Goal: Task Accomplishment & Management: Complete application form

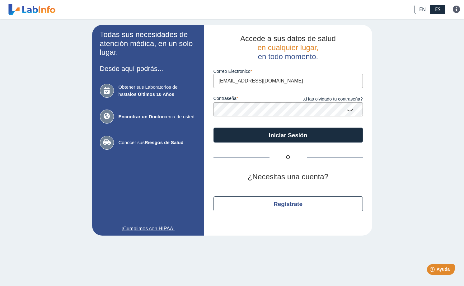
type input "[EMAIL_ADDRESS][DOMAIN_NAME]"
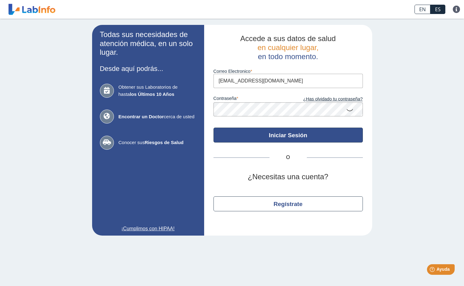
click at [300, 134] on button "Iniciar Sesión" at bounding box center [287, 134] width 149 height 15
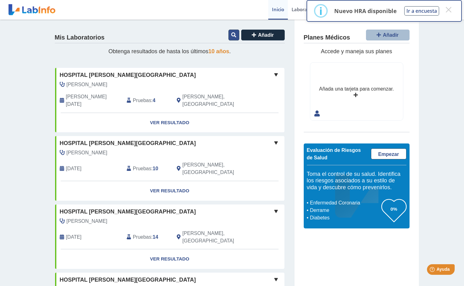
click at [233, 31] on button at bounding box center [233, 35] width 11 height 11
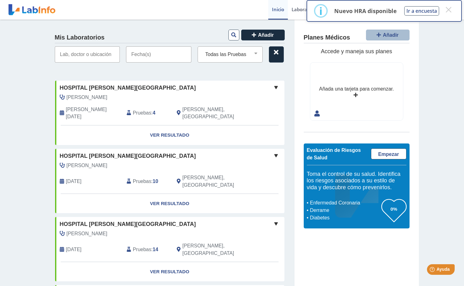
click at [147, 56] on input "text" at bounding box center [158, 54] width 65 height 16
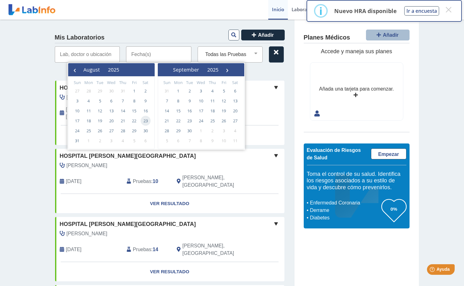
click at [145, 121] on span "23" at bounding box center [146, 121] width 10 height 10
type input "[DATE] - [DATE]"
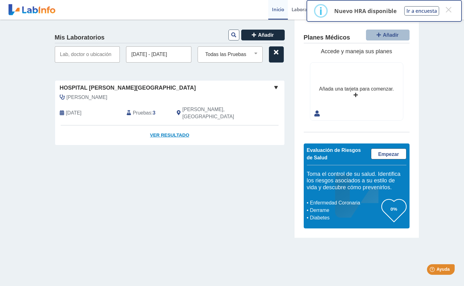
click at [166, 126] on link "Ver Resultado" at bounding box center [169, 135] width 229 height 20
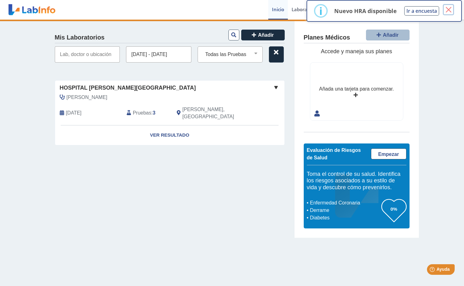
click at [451, 11] on button "×" at bounding box center [448, 9] width 11 height 11
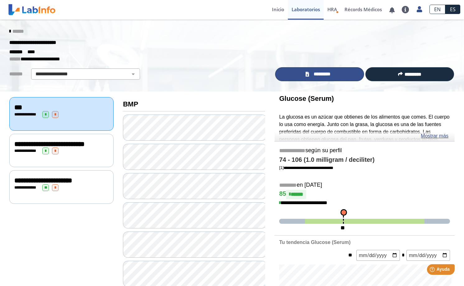
click at [320, 72] on span "*********" at bounding box center [322, 74] width 23 height 7
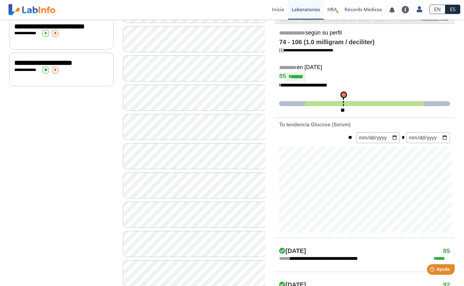
scroll to position [62, 0]
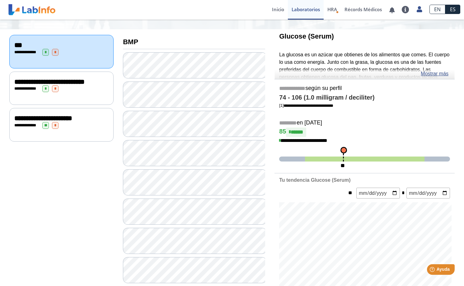
click at [79, 92] on div "**********" at bounding box center [61, 88] width 94 height 7
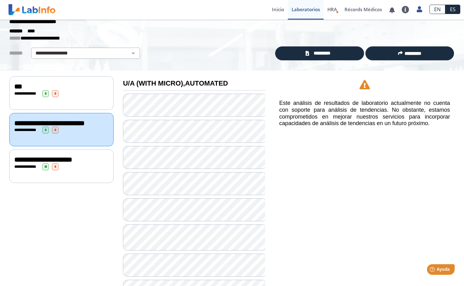
scroll to position [21, 0]
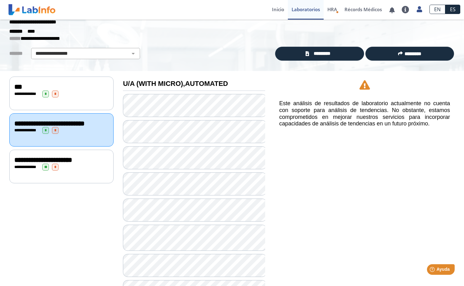
click at [70, 164] on div "**********" at bounding box center [61, 159] width 94 height 7
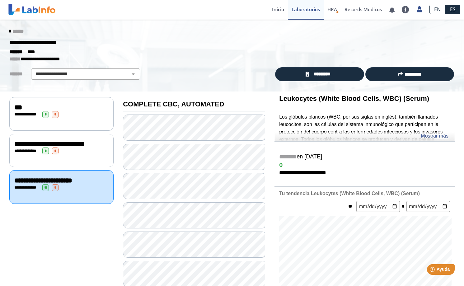
click at [63, 118] on div "**********" at bounding box center [61, 113] width 104 height 33
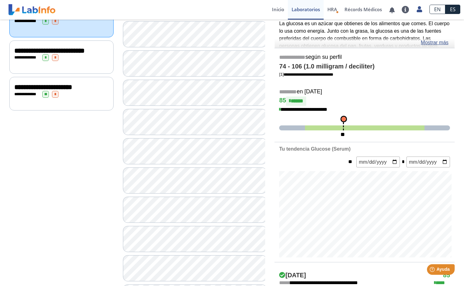
scroll to position [31, 0]
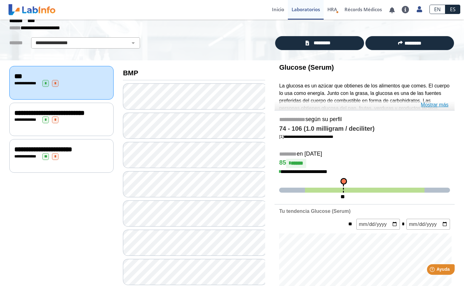
click at [435, 105] on link "Mostrar más" at bounding box center [434, 104] width 28 height 7
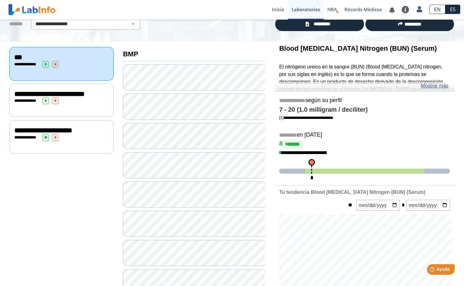
scroll to position [93, 0]
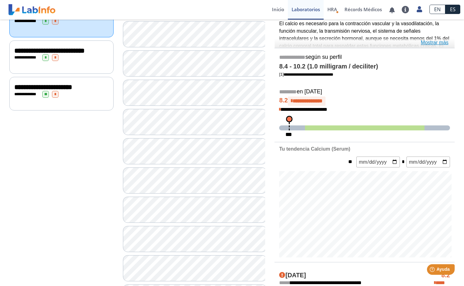
click at [433, 43] on link "Mostrar más" at bounding box center [434, 42] width 28 height 7
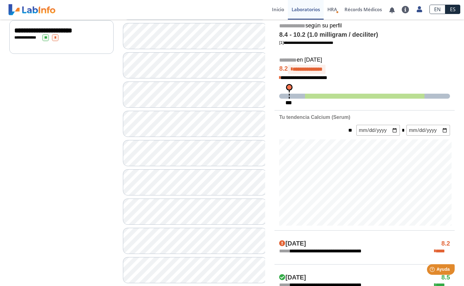
scroll to position [155, 0]
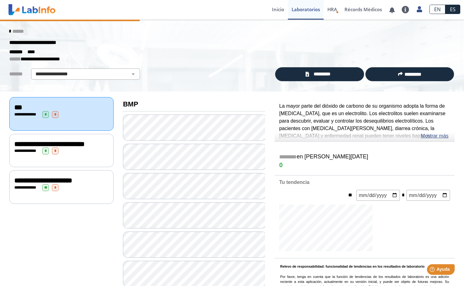
click at [441, 136] on link "Mostrar más" at bounding box center [434, 135] width 28 height 7
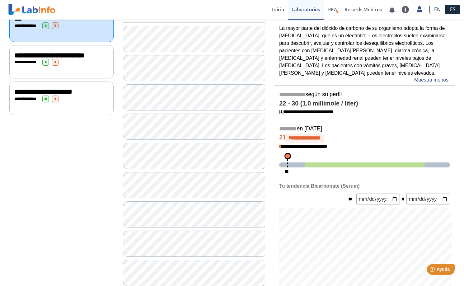
scroll to position [62, 0]
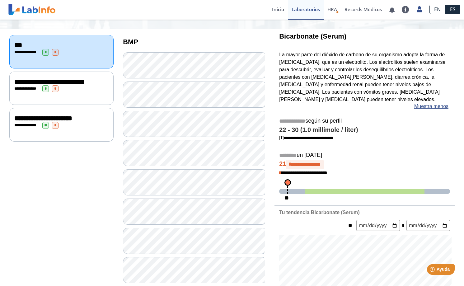
click at [41, 85] on span "**********" at bounding box center [49, 81] width 70 height 7
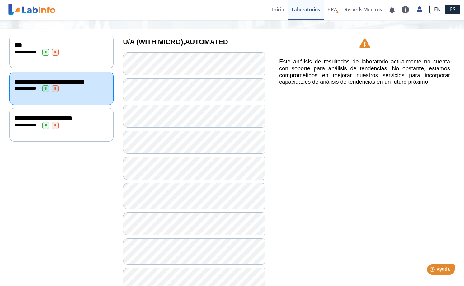
scroll to position [93, 0]
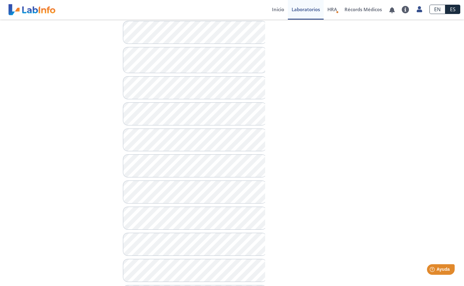
scroll to position [311, 0]
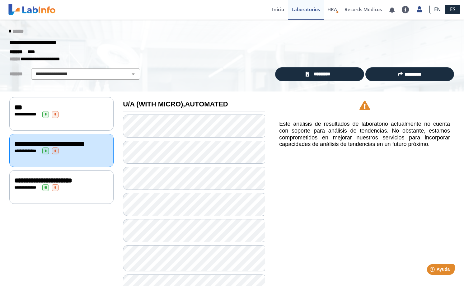
click at [20, 203] on div "**********" at bounding box center [61, 186] width 104 height 33
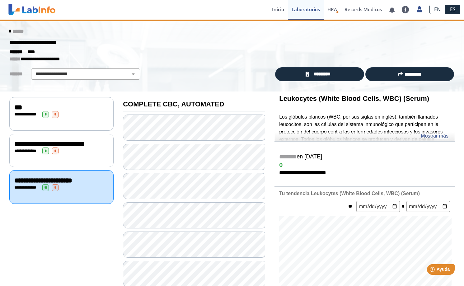
click at [21, 189] on span "**********" at bounding box center [27, 187] width 17 height 4
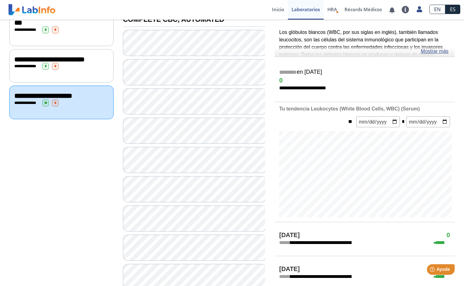
scroll to position [93, 0]
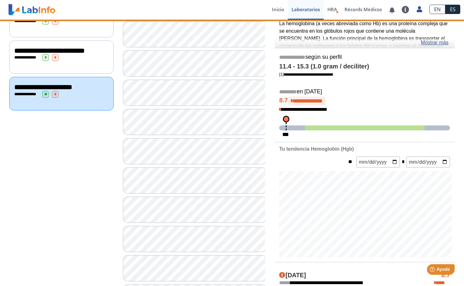
scroll to position [31, 0]
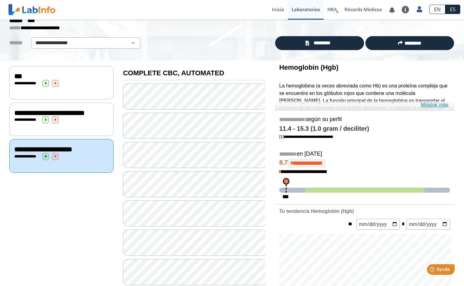
click at [429, 105] on link "Mostrar más" at bounding box center [434, 104] width 28 height 7
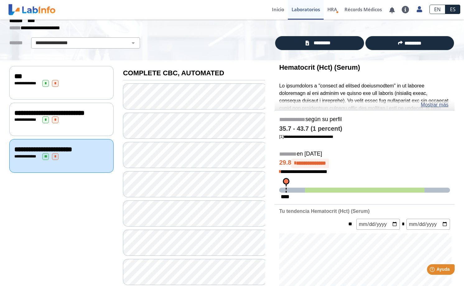
click at [432, 105] on link "Mostrar más" at bounding box center [434, 104] width 28 height 7
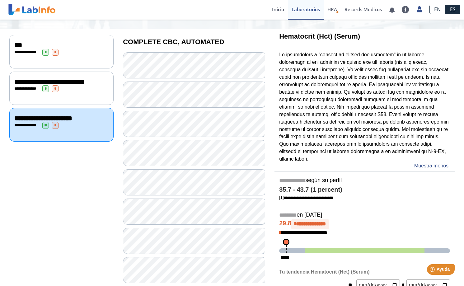
scroll to position [93, 0]
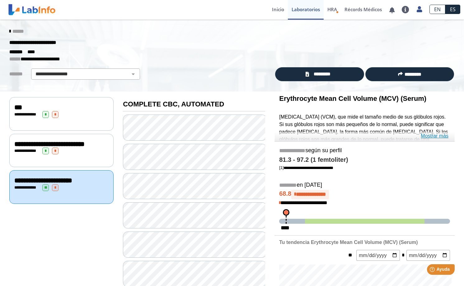
click at [437, 136] on link "Mostrar más" at bounding box center [434, 135] width 28 height 7
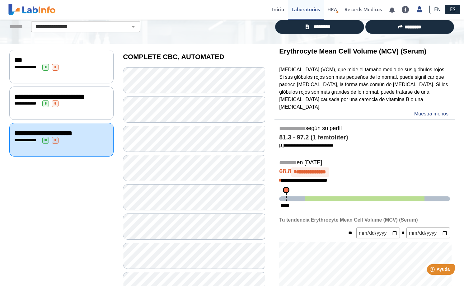
scroll to position [62, 0]
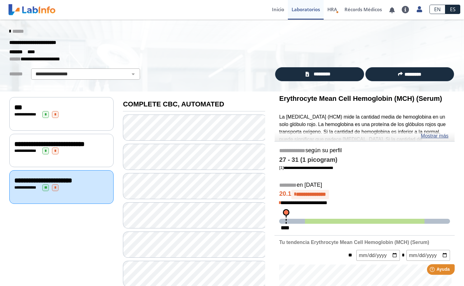
click at [422, 134] on link "Mostrar más" at bounding box center [434, 135] width 28 height 7
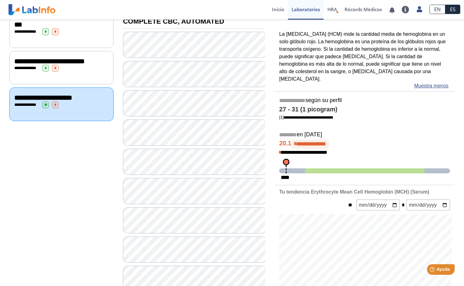
scroll to position [93, 0]
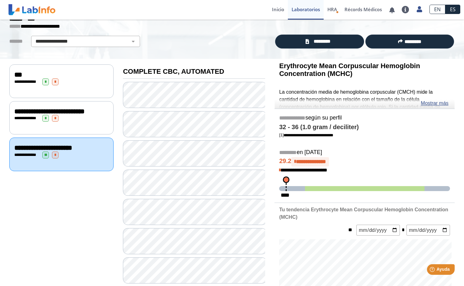
scroll to position [31, 0]
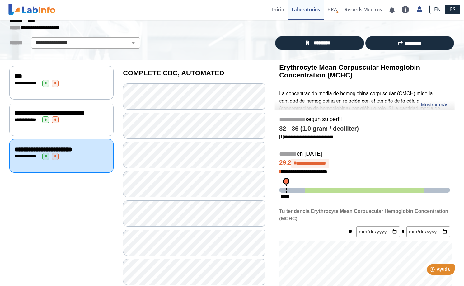
click at [437, 105] on link "Mostrar más" at bounding box center [434, 104] width 28 height 7
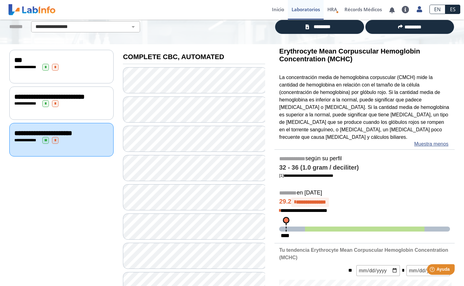
scroll to position [62, 0]
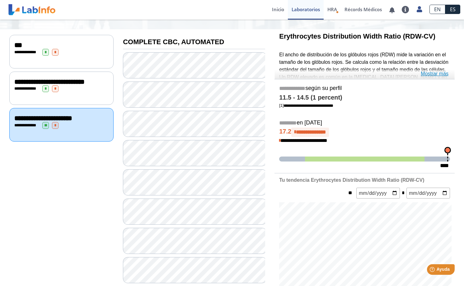
click at [438, 73] on link "Mostrar más" at bounding box center [434, 73] width 28 height 7
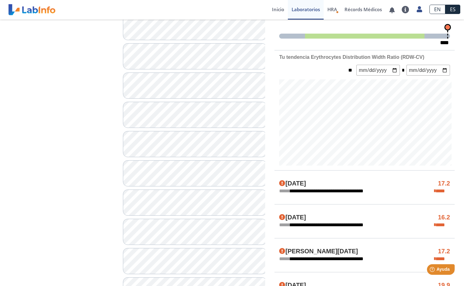
scroll to position [218, 0]
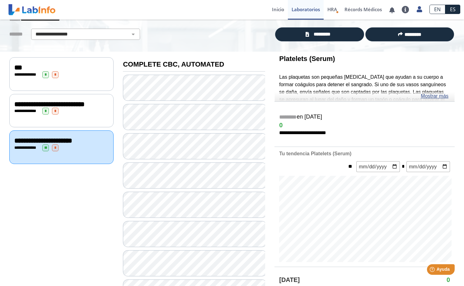
scroll to position [31, 0]
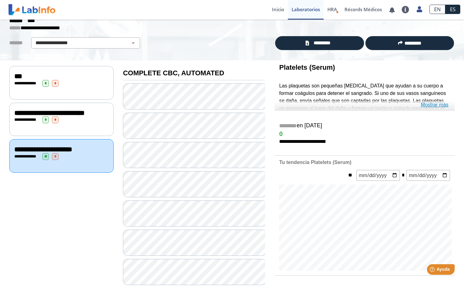
click at [433, 104] on link "Mostrar más" at bounding box center [434, 104] width 28 height 7
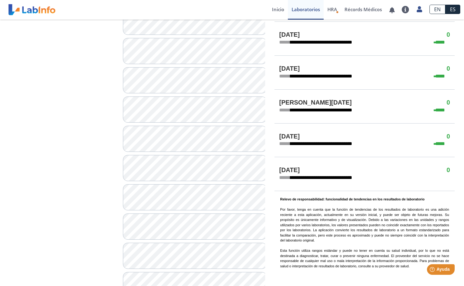
scroll to position [342, 0]
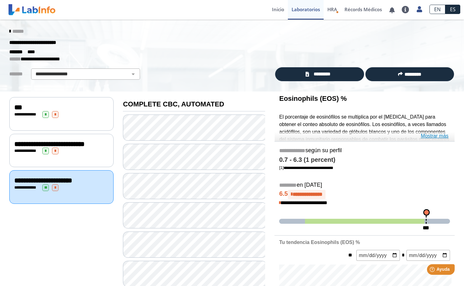
click at [432, 137] on link "Mostrar más" at bounding box center [434, 135] width 28 height 7
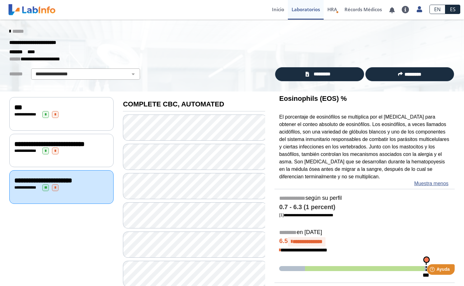
click at [9, 30] on icon at bounding box center [9, 31] width 1 height 5
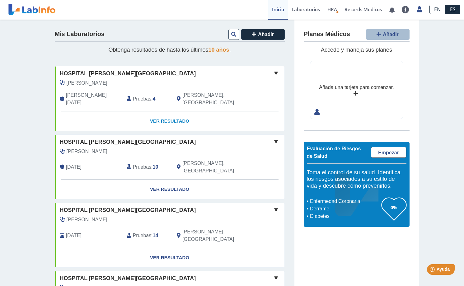
click at [166, 113] on link "Ver Resultado" at bounding box center [169, 121] width 229 height 20
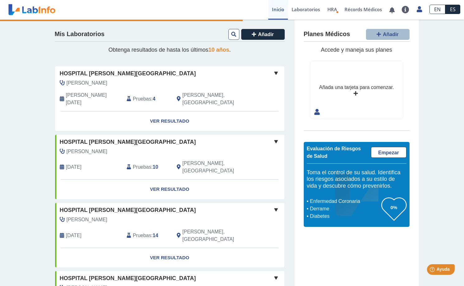
click at [93, 84] on span "[PERSON_NAME]" at bounding box center [87, 82] width 41 height 7
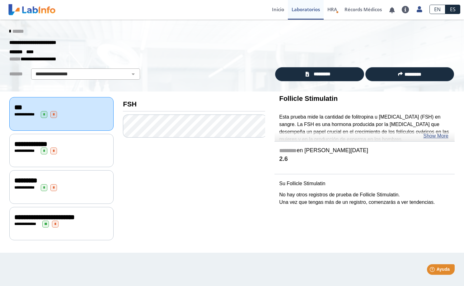
click at [75, 145] on div "**********" at bounding box center [61, 143] width 94 height 7
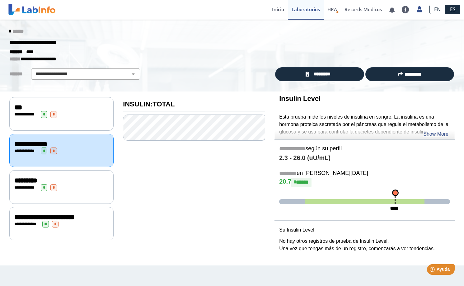
click at [72, 192] on div "**********" at bounding box center [61, 186] width 104 height 33
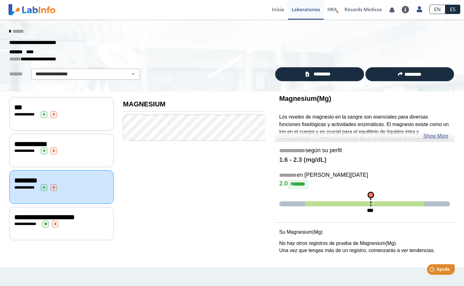
click at [88, 226] on div "**********" at bounding box center [61, 223] width 94 height 7
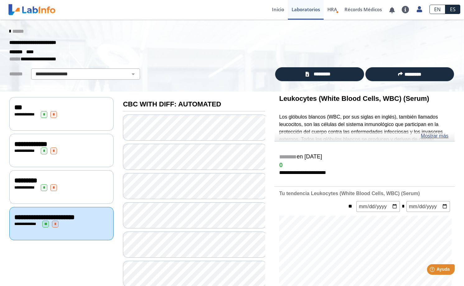
click at [7, 27] on div "******" at bounding box center [232, 31] width 454 height 11
click at [9, 31] on icon at bounding box center [9, 31] width 1 height 5
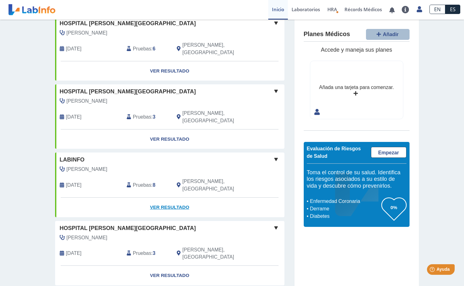
scroll to position [218, 0]
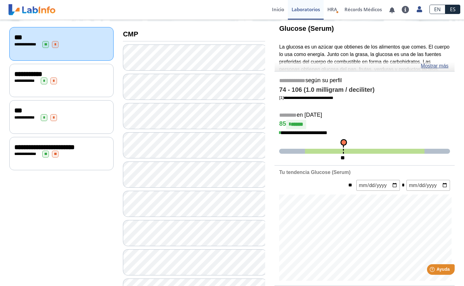
scroll to position [93, 0]
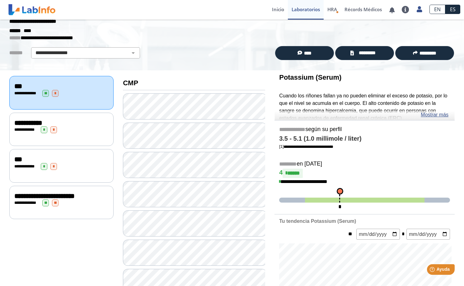
scroll to position [18, 0]
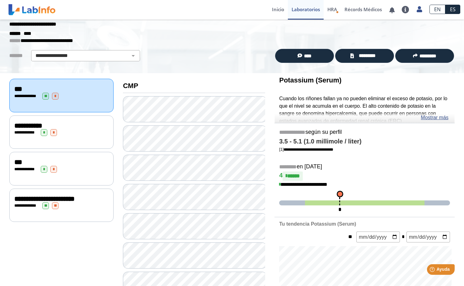
click at [67, 126] on div "**********" at bounding box center [61, 125] width 94 height 7
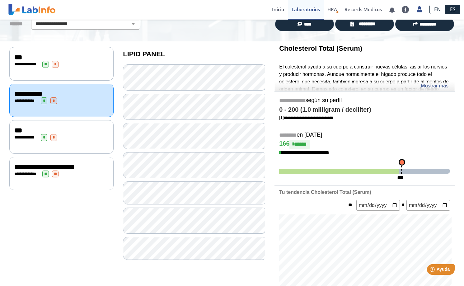
scroll to position [81, 0]
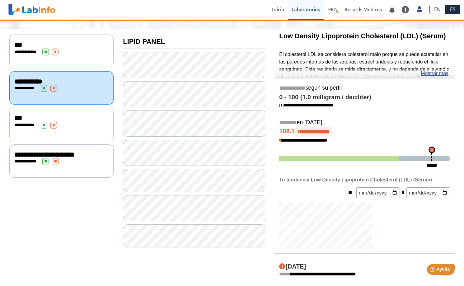
scroll to position [81, 0]
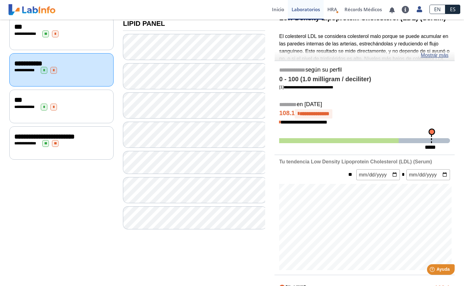
click at [439, 54] on link "Mostrar más" at bounding box center [434, 55] width 28 height 7
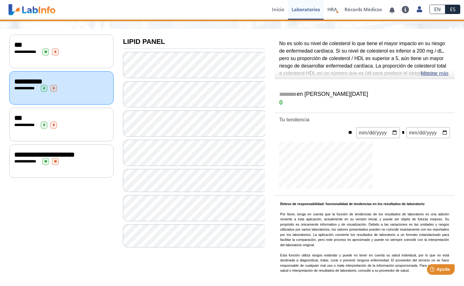
scroll to position [81, 0]
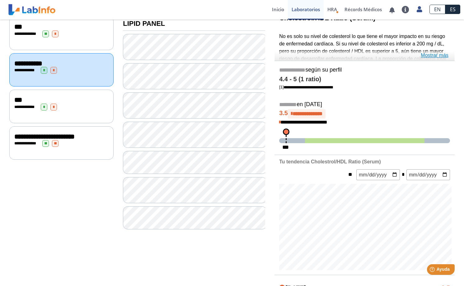
click at [431, 54] on link "Mostrar más" at bounding box center [434, 55] width 28 height 7
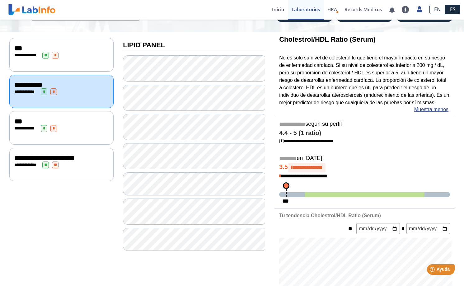
scroll to position [18, 0]
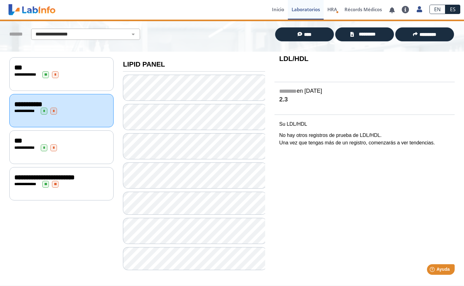
scroll to position [40, 0]
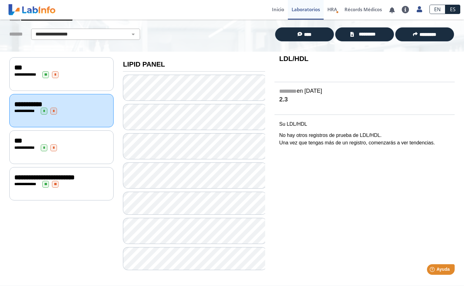
click at [33, 141] on div "***" at bounding box center [61, 140] width 94 height 7
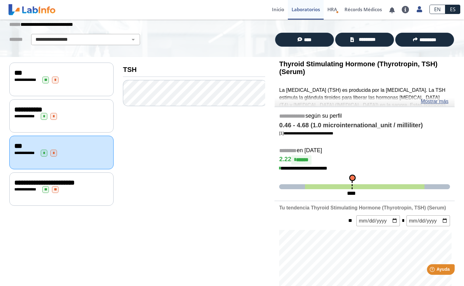
scroll to position [18, 0]
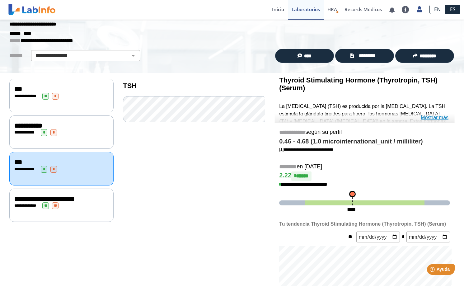
click at [434, 119] on link "Mostrar más" at bounding box center [434, 117] width 28 height 7
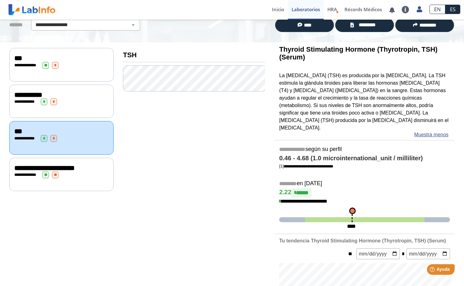
scroll to position [49, 0]
click at [79, 171] on div "**********" at bounding box center [61, 167] width 94 height 7
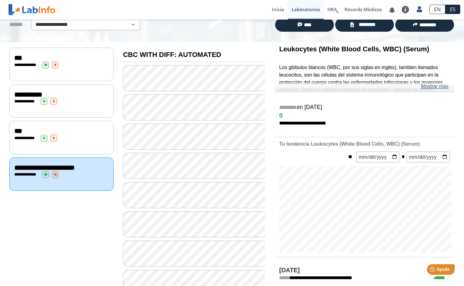
click at [426, 84] on link "Mostrar más" at bounding box center [434, 86] width 28 height 7
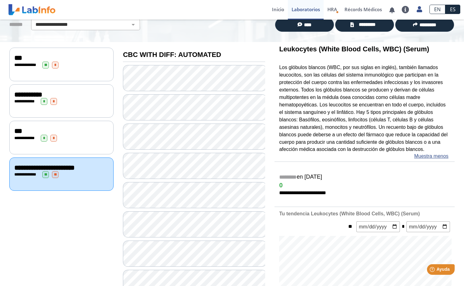
scroll to position [81, 0]
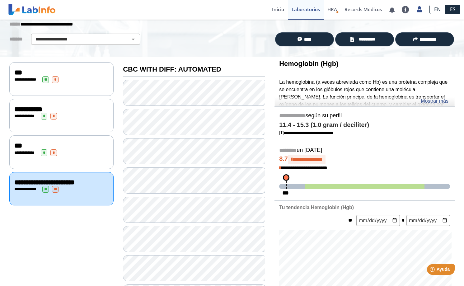
scroll to position [49, 0]
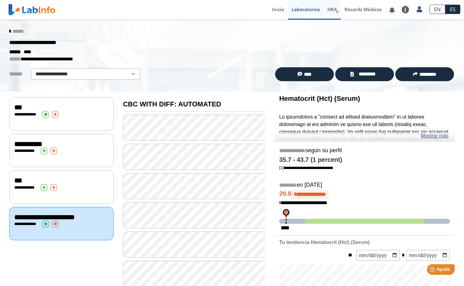
click at [335, 10] on span "HRA" at bounding box center [332, 9] width 10 height 6
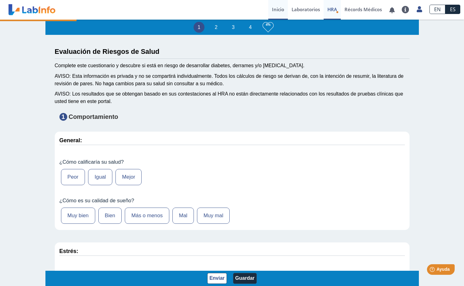
click at [279, 8] on link "Inicio" at bounding box center [278, 10] width 20 height 20
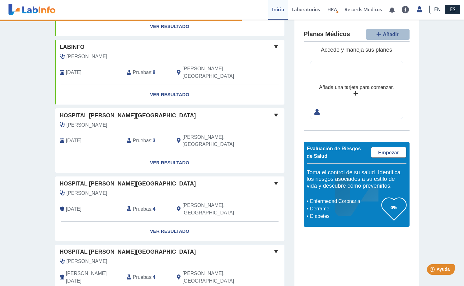
scroll to position [346, 0]
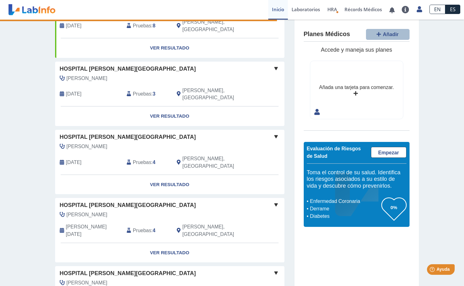
click at [320, 210] on li "Derrame" at bounding box center [344, 208] width 73 height 7
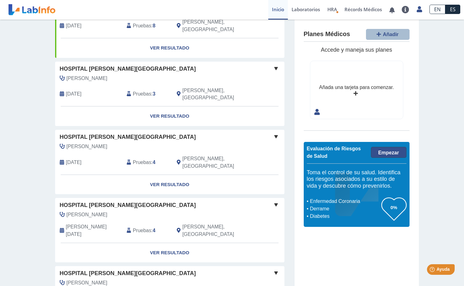
click at [391, 154] on span "Empezar" at bounding box center [388, 152] width 21 height 5
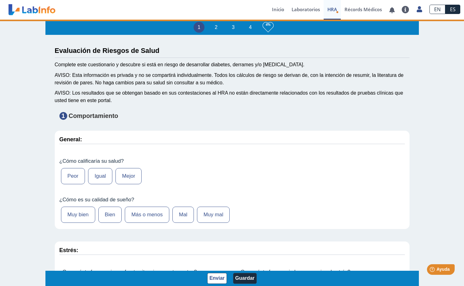
type input "[PERSON_NAME]"
type input "[DATE]"
select select
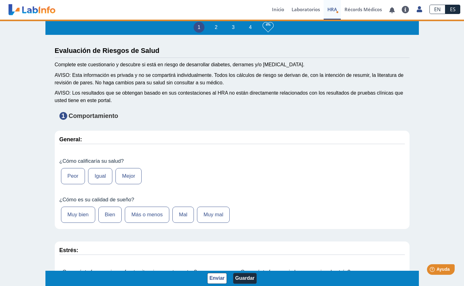
select select
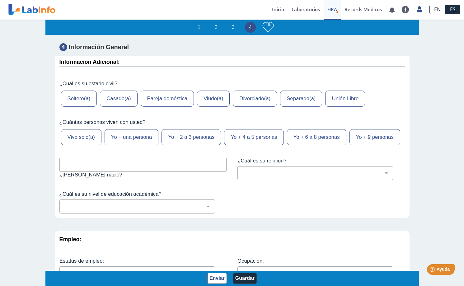
scroll to position [2621, 0]
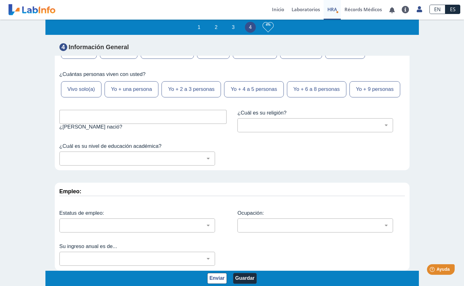
click at [199, 26] on li "1" at bounding box center [198, 27] width 11 height 11
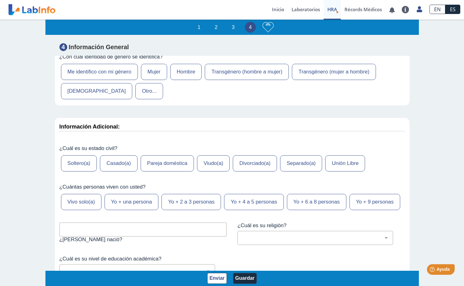
scroll to position [2465, 0]
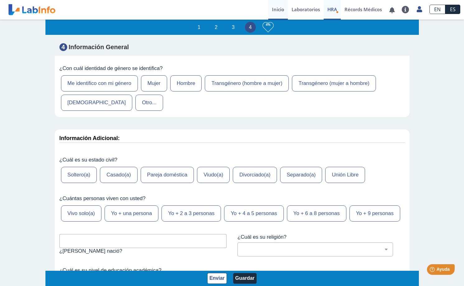
click at [275, 12] on link "Inicio" at bounding box center [278, 10] width 20 height 20
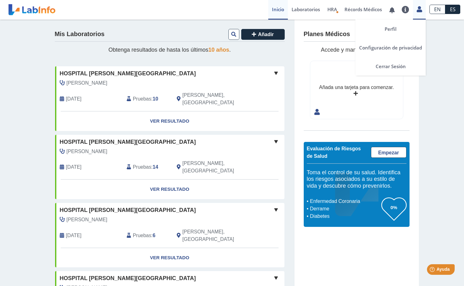
click at [419, 11] on icon at bounding box center [418, 9] width 5 height 5
click at [394, 66] on link "Cerrar Sesión" at bounding box center [390, 66] width 70 height 19
